Goal: Task Accomplishment & Management: Complete application form

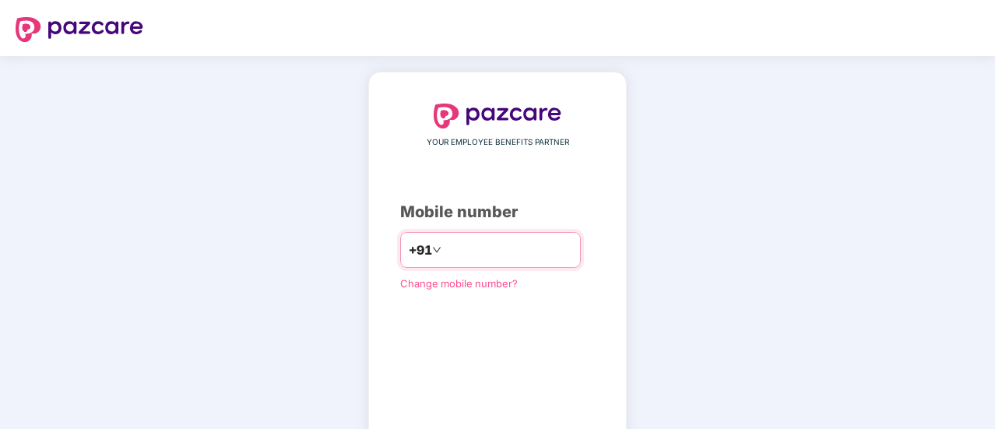
type input "*"
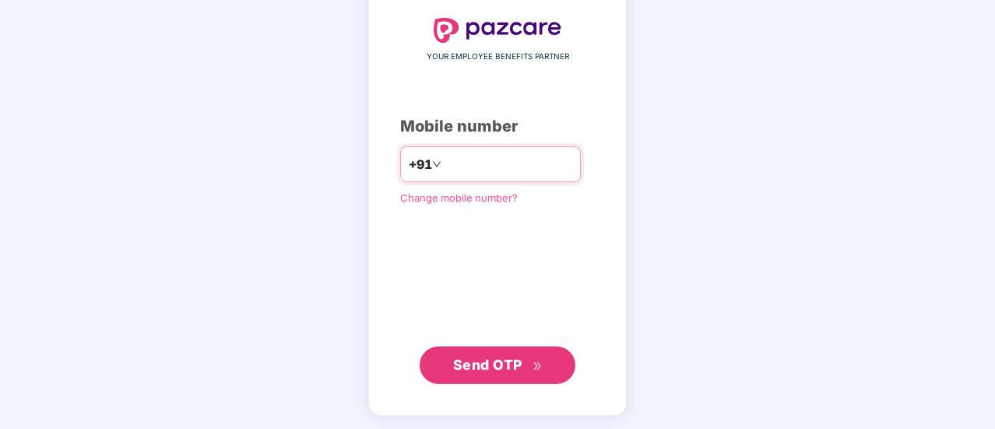
type input "**********"
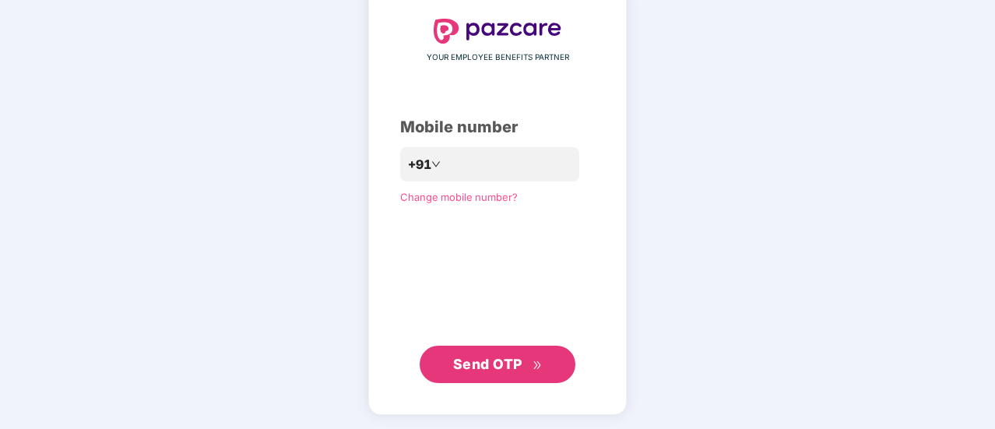
click at [509, 376] on button "Send OTP" at bounding box center [498, 364] width 156 height 37
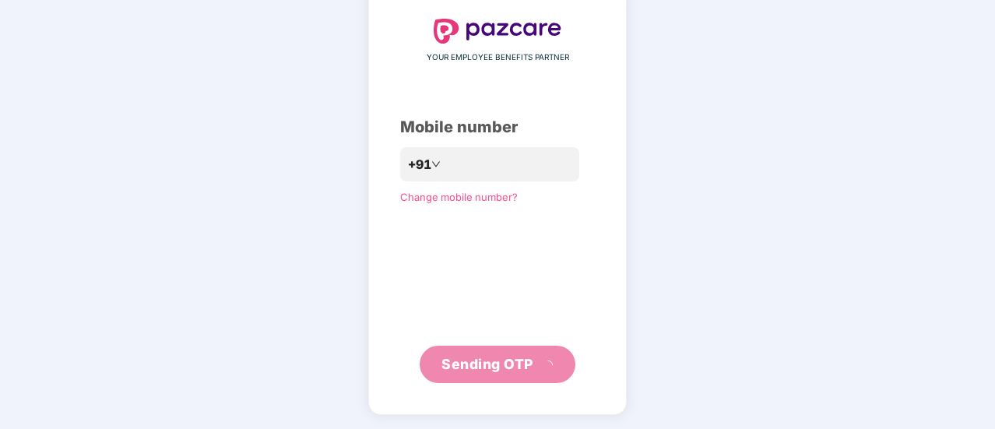
scroll to position [78, 0]
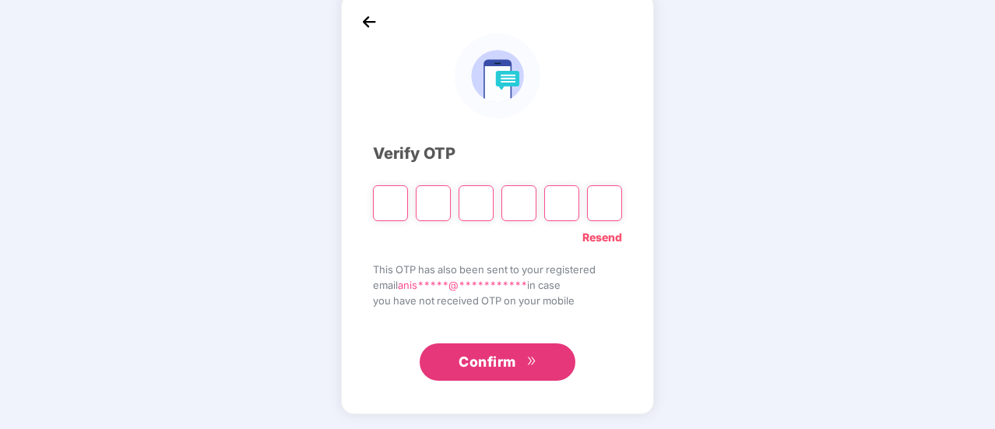
type input "*"
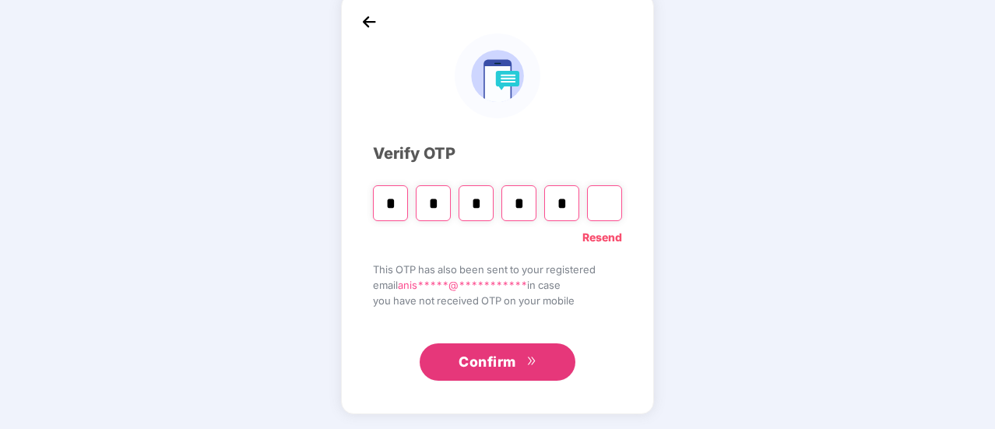
type input "*"
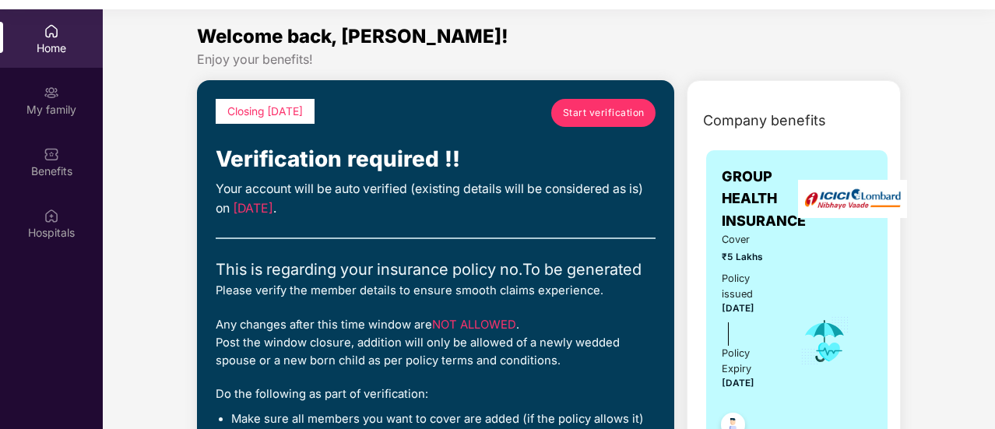
scroll to position [10, 0]
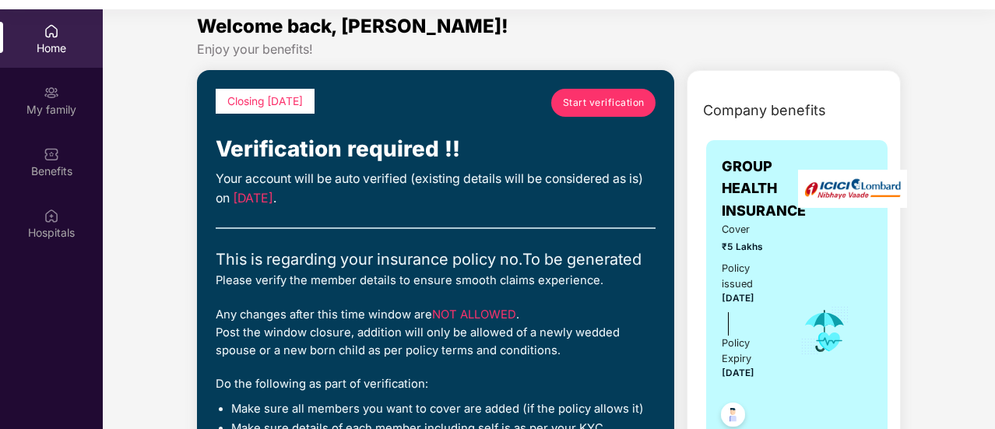
click at [599, 90] on link "Start verification" at bounding box center [603, 103] width 104 height 28
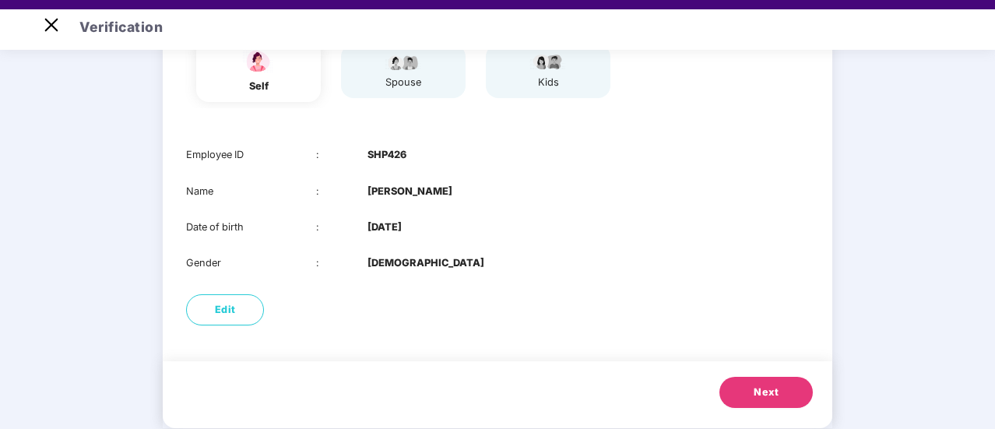
scroll to position [185, 0]
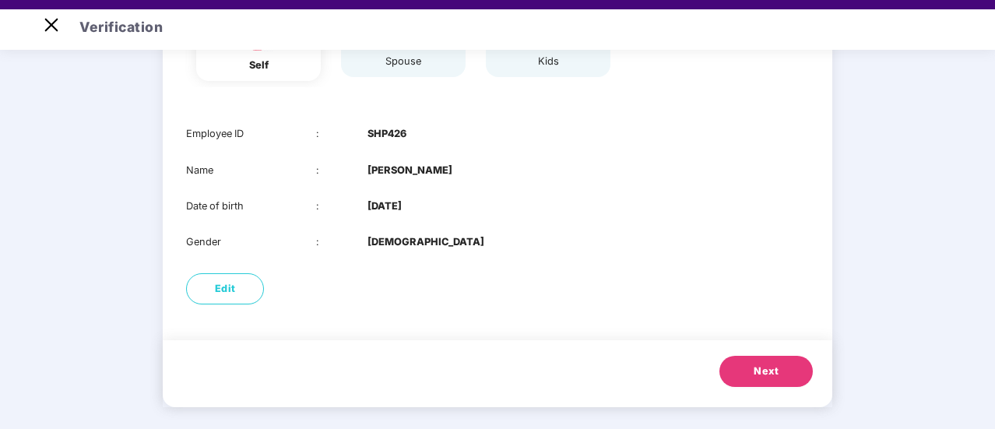
click at [785, 369] on button "Next" at bounding box center [766, 371] width 93 height 31
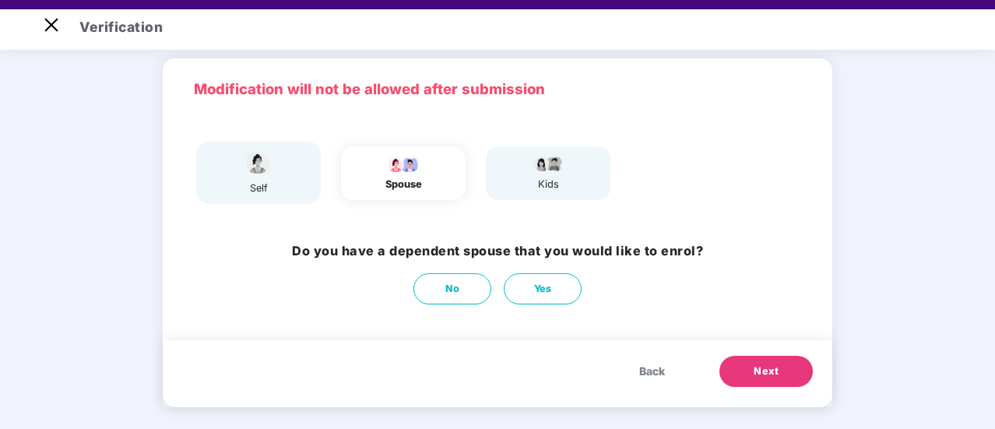
scroll to position [61, 0]
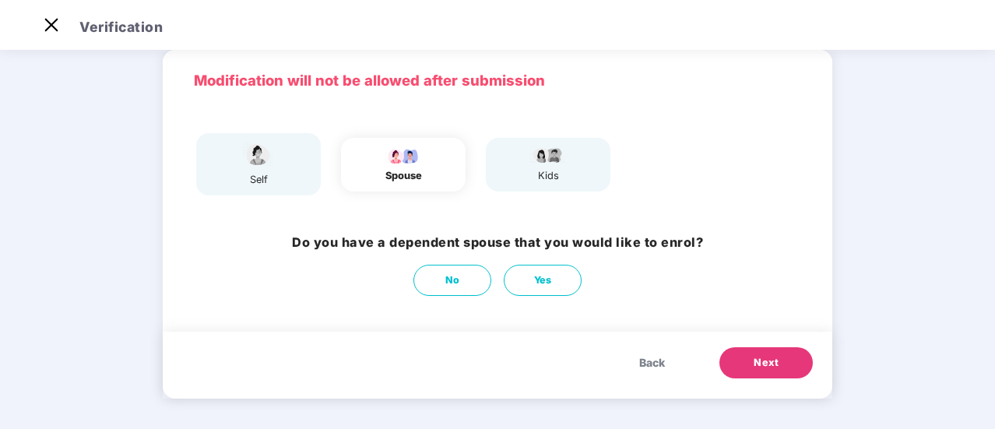
click at [287, 163] on div "self" at bounding box center [258, 164] width 125 height 62
click at [449, 289] on button "No" at bounding box center [453, 280] width 78 height 31
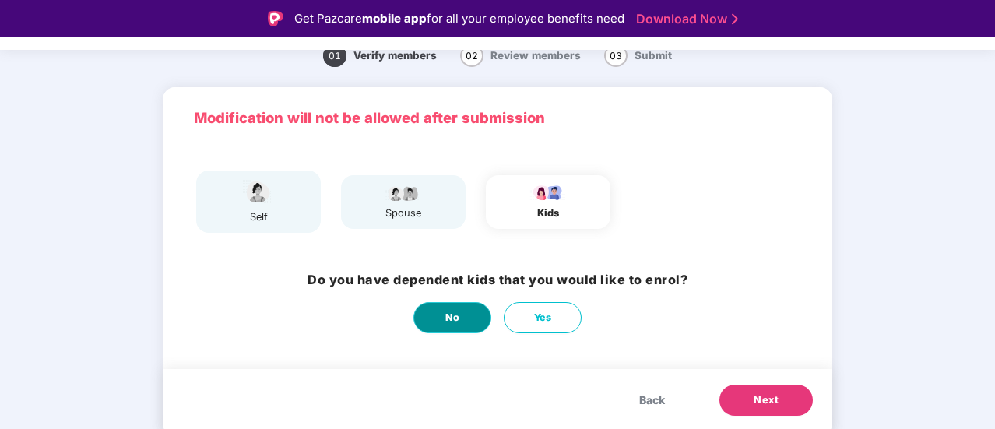
click at [467, 326] on button "No" at bounding box center [453, 317] width 78 height 31
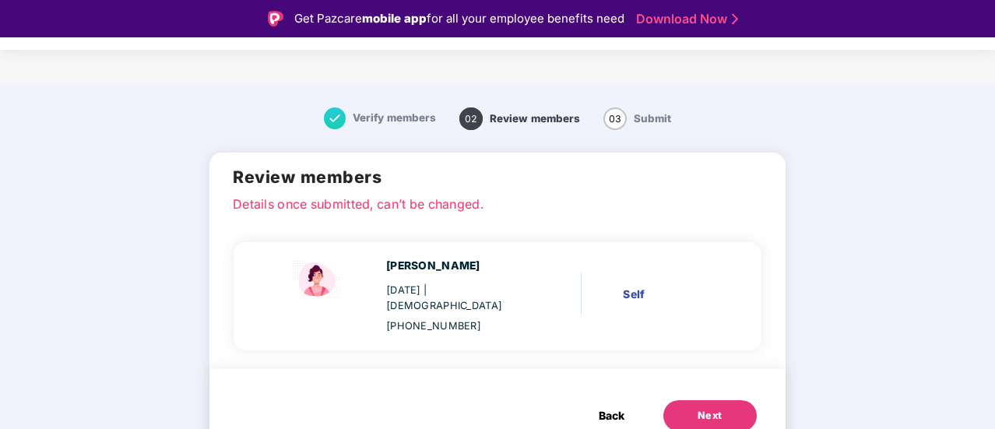
scroll to position [37, 0]
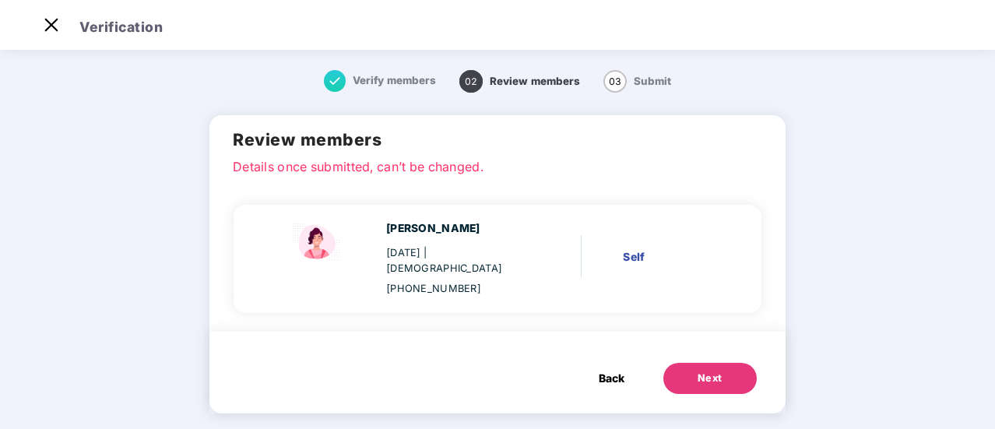
click at [724, 372] on button "Next" at bounding box center [710, 378] width 93 height 31
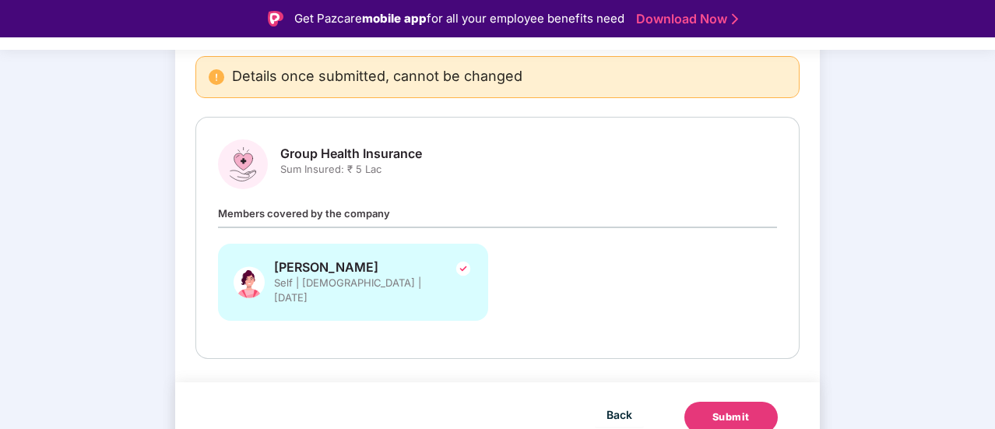
scroll to position [154, 0]
click at [723, 410] on div "Submit" at bounding box center [731, 418] width 37 height 16
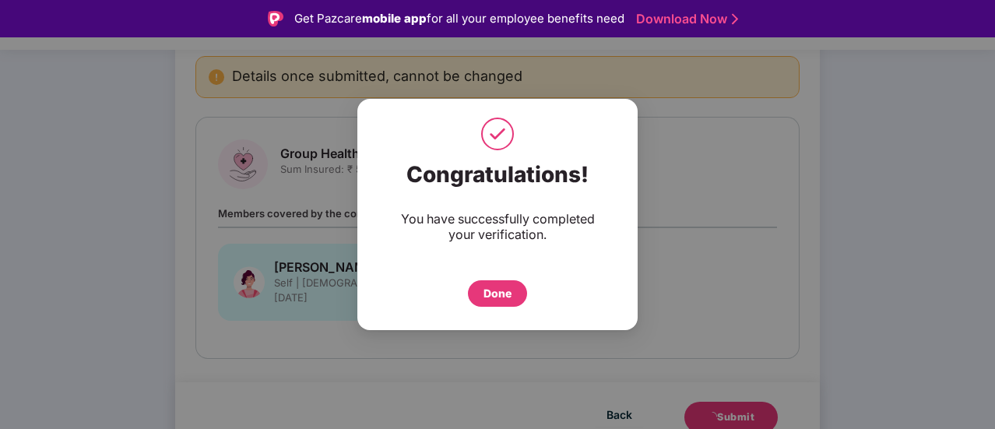
click at [500, 294] on div "Done" at bounding box center [498, 293] width 28 height 17
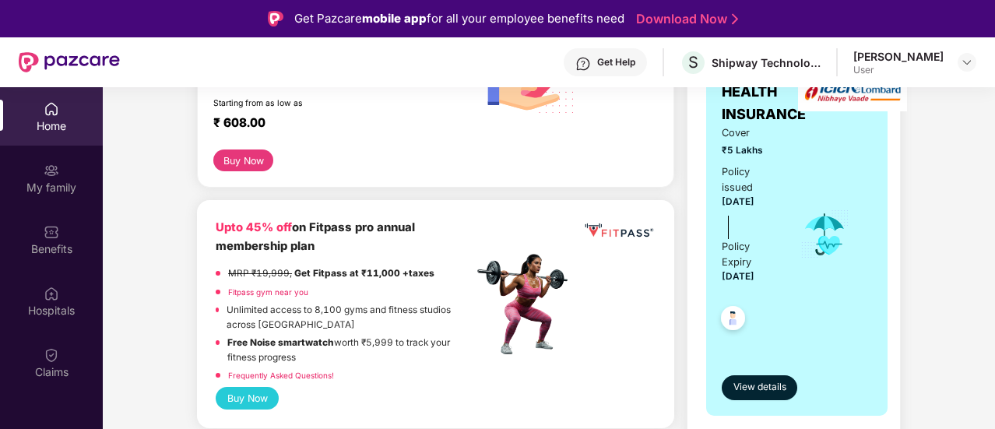
scroll to position [351, 0]
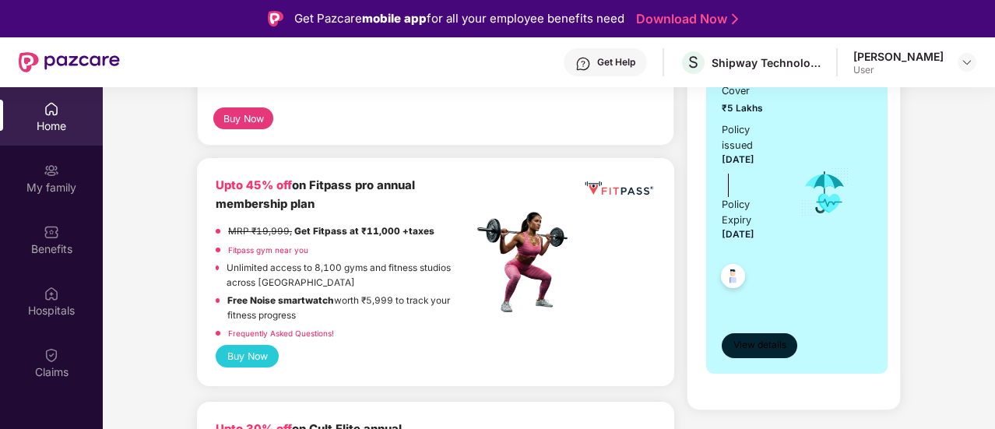
click at [751, 348] on span "View details" at bounding box center [760, 345] width 53 height 15
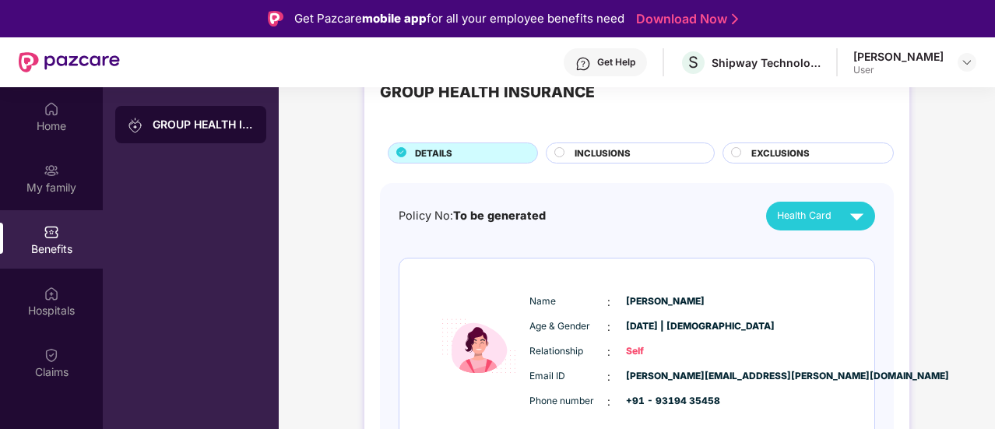
scroll to position [113, 0]
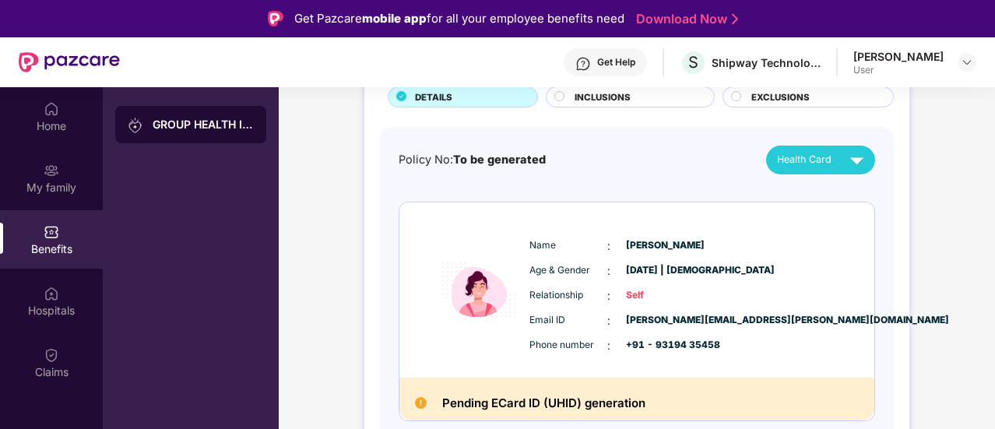
click at [969, 205] on div "GROUP HEALTH INSURANCE DETAILS INCLUSIONS EXCLUSIONS Policy No: To be generated…" at bounding box center [637, 250] width 717 height 536
